Goal: Information Seeking & Learning: Learn about a topic

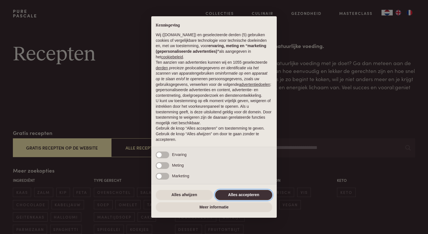
click at [243, 195] on button "Alles accepteren" at bounding box center [243, 195] width 57 height 10
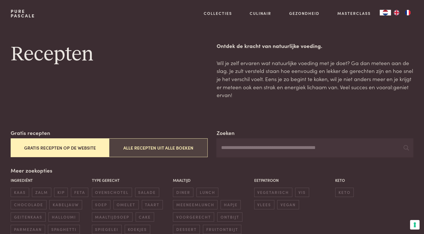
click at [139, 148] on button "Alle recepten uit alle boeken" at bounding box center [158, 147] width 98 height 19
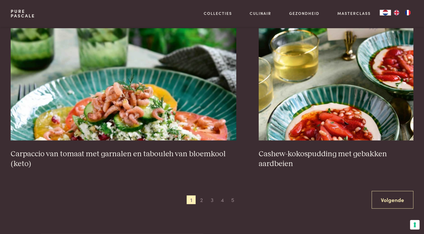
scroll to position [1018, 0]
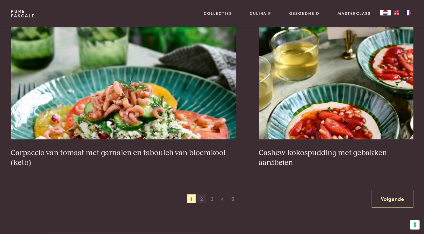
click at [202, 196] on span "2" at bounding box center [201, 198] width 9 height 9
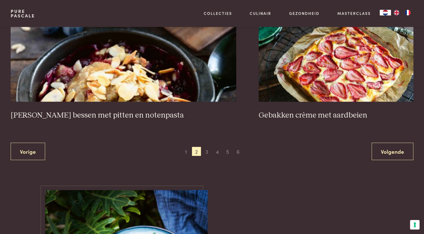
scroll to position [1056, 0]
click at [207, 146] on span "3" at bounding box center [206, 150] width 9 height 9
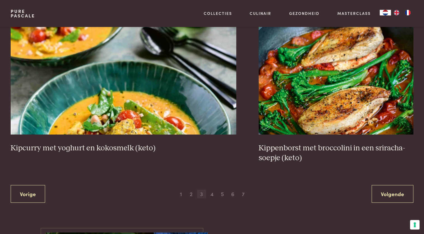
scroll to position [1026, 0]
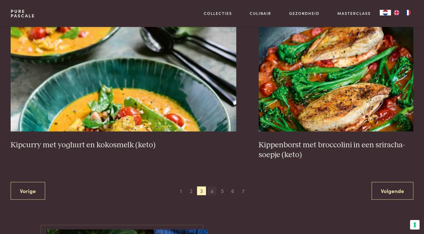
click at [213, 188] on span "4" at bounding box center [211, 190] width 9 height 9
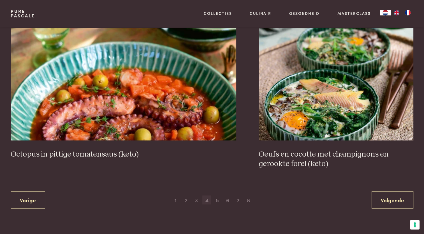
scroll to position [1032, 0]
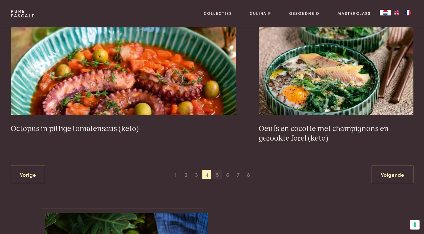
click at [216, 173] on span "5" at bounding box center [217, 173] width 9 height 9
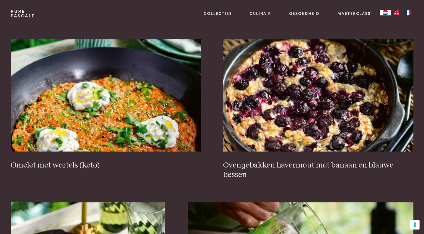
scroll to position [222, 0]
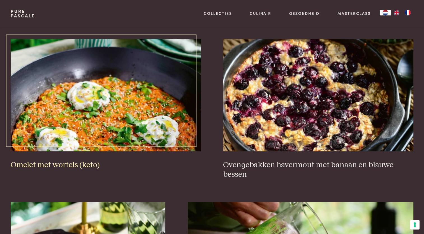
click at [151, 125] on img at bounding box center [106, 95] width 190 height 112
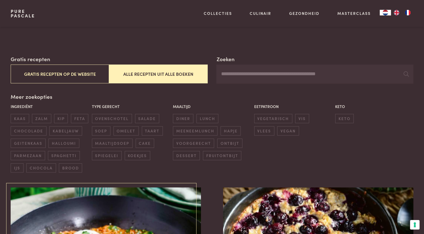
scroll to position [0, 0]
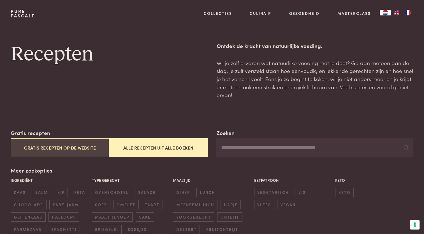
click at [55, 148] on button "Gratis recepten op de website" at bounding box center [60, 147] width 98 height 19
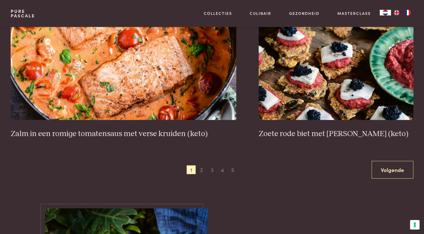
scroll to position [1028, 0]
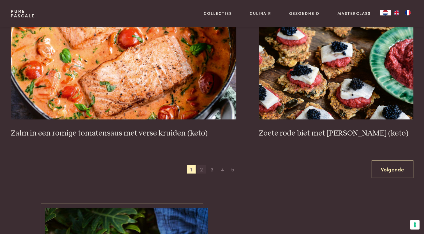
click at [201, 167] on span "2" at bounding box center [201, 168] width 9 height 9
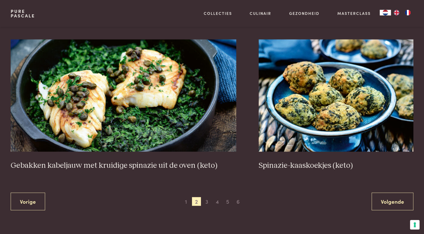
scroll to position [996, 0]
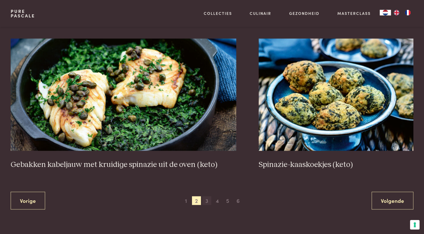
click at [206, 199] on span "3" at bounding box center [206, 200] width 9 height 9
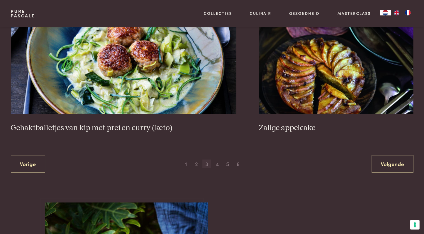
scroll to position [1053, 0]
click at [219, 163] on span "4" at bounding box center [217, 163] width 9 height 9
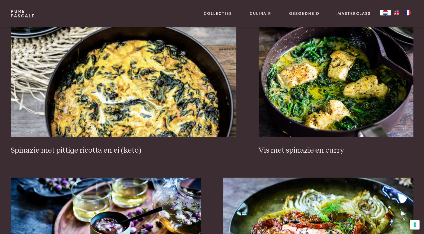
scroll to position [552, 0]
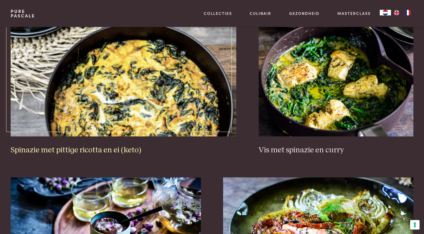
click at [129, 103] on img at bounding box center [123, 80] width 225 height 112
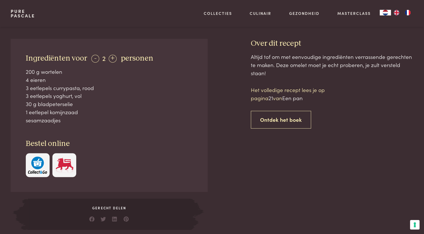
scroll to position [212, 0]
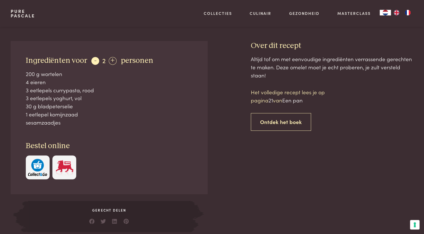
click at [92, 61] on div "-" at bounding box center [95, 61] width 8 height 8
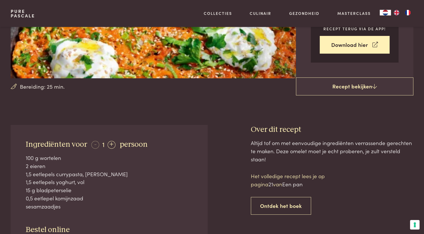
scroll to position [124, 0]
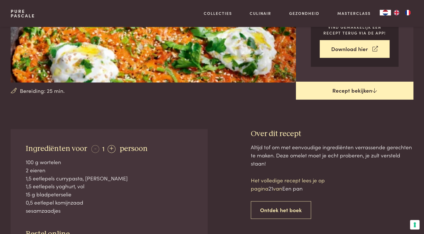
click at [335, 92] on link "Recept bekijken" at bounding box center [354, 90] width 117 height 18
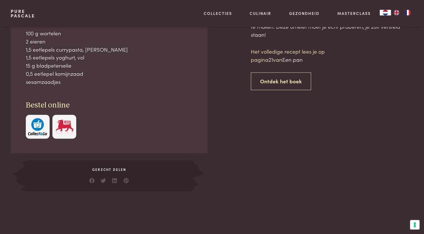
scroll to position [253, 0]
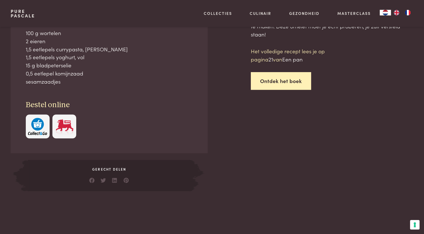
click at [277, 78] on link "Ontdek het boek" at bounding box center [281, 81] width 60 height 18
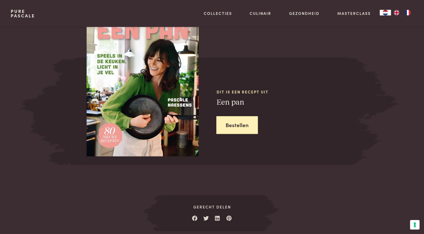
scroll to position [503, 0]
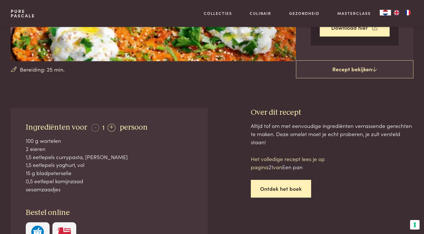
scroll to position [132, 0]
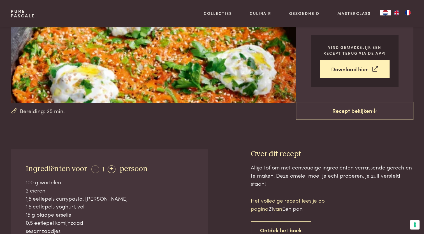
scroll to position [106, 0]
